Goal: Find specific page/section: Find specific page/section

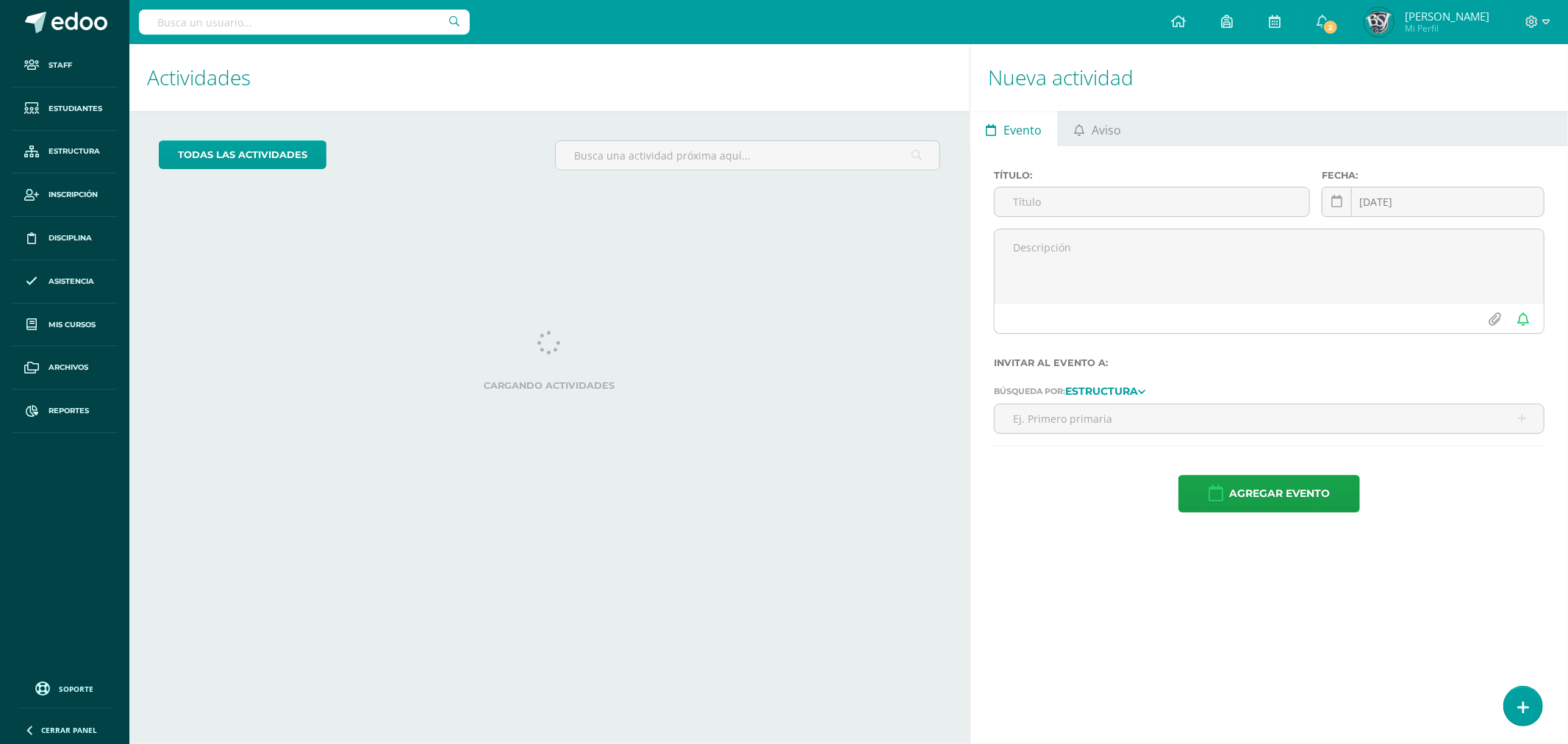
click at [245, 24] on input "text" at bounding box center [304, 22] width 330 height 25
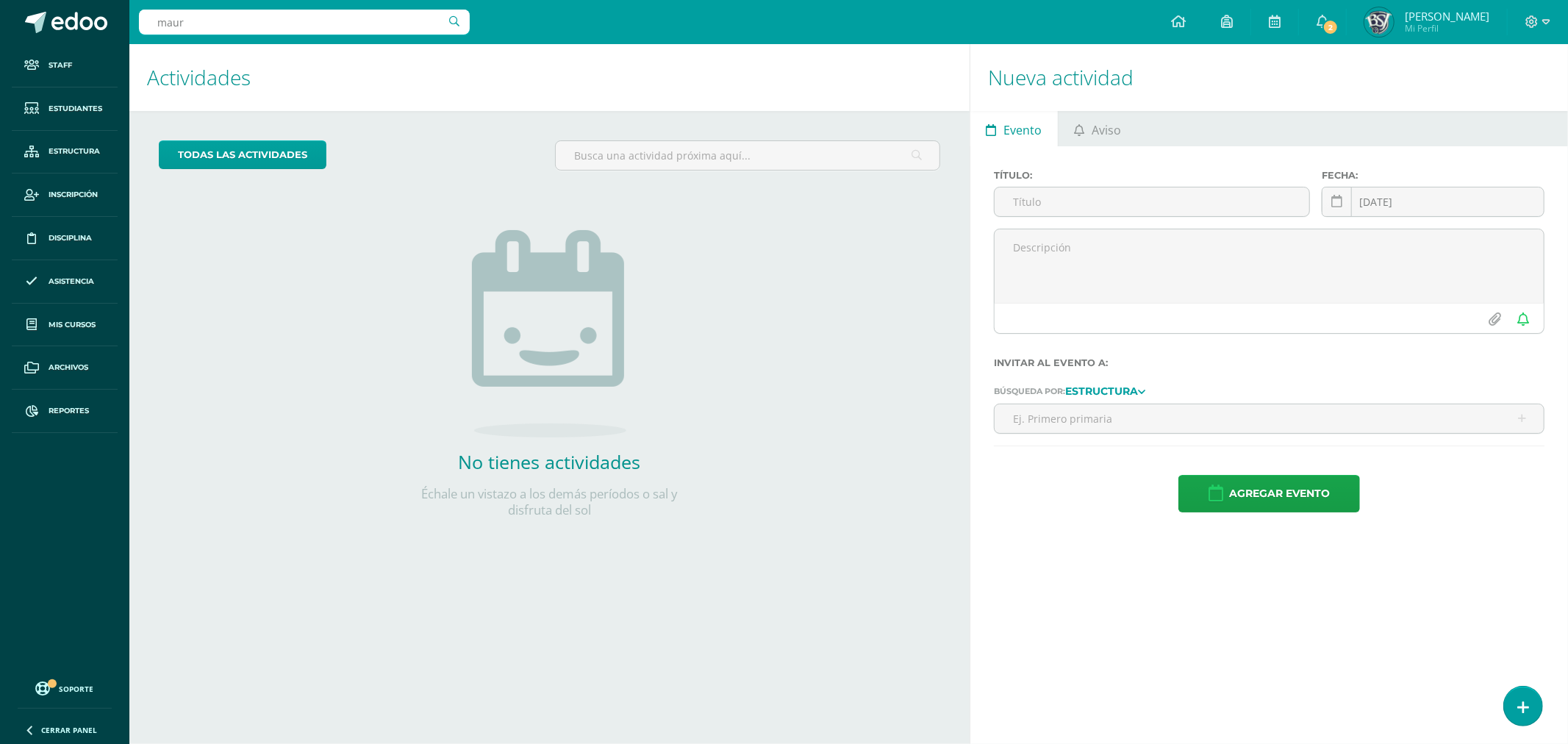
type input "maure"
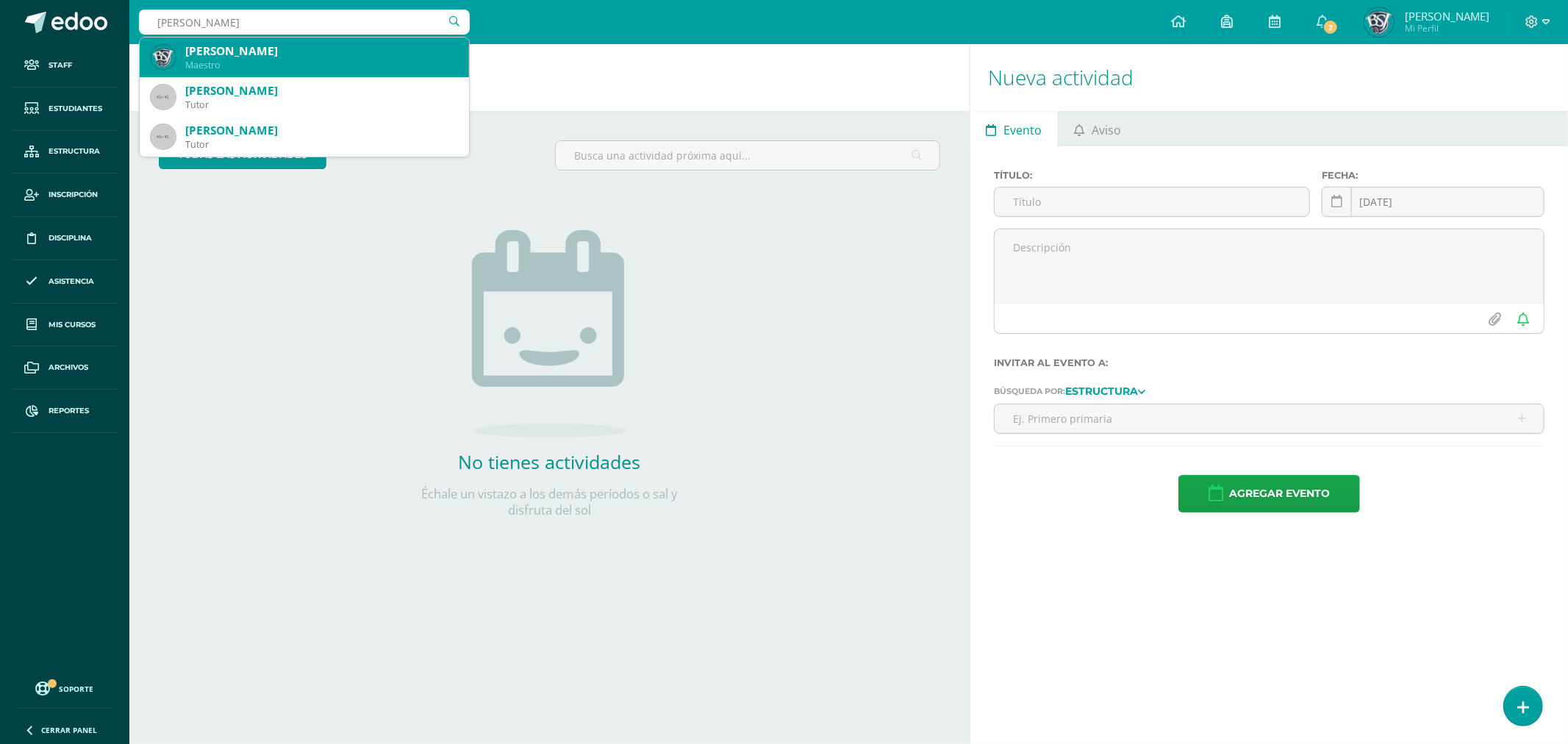
click at [245, 42] on div "Maureen Maldonado Maestro" at bounding box center [304, 57] width 306 height 40
